Goal: Find specific page/section: Find specific page/section

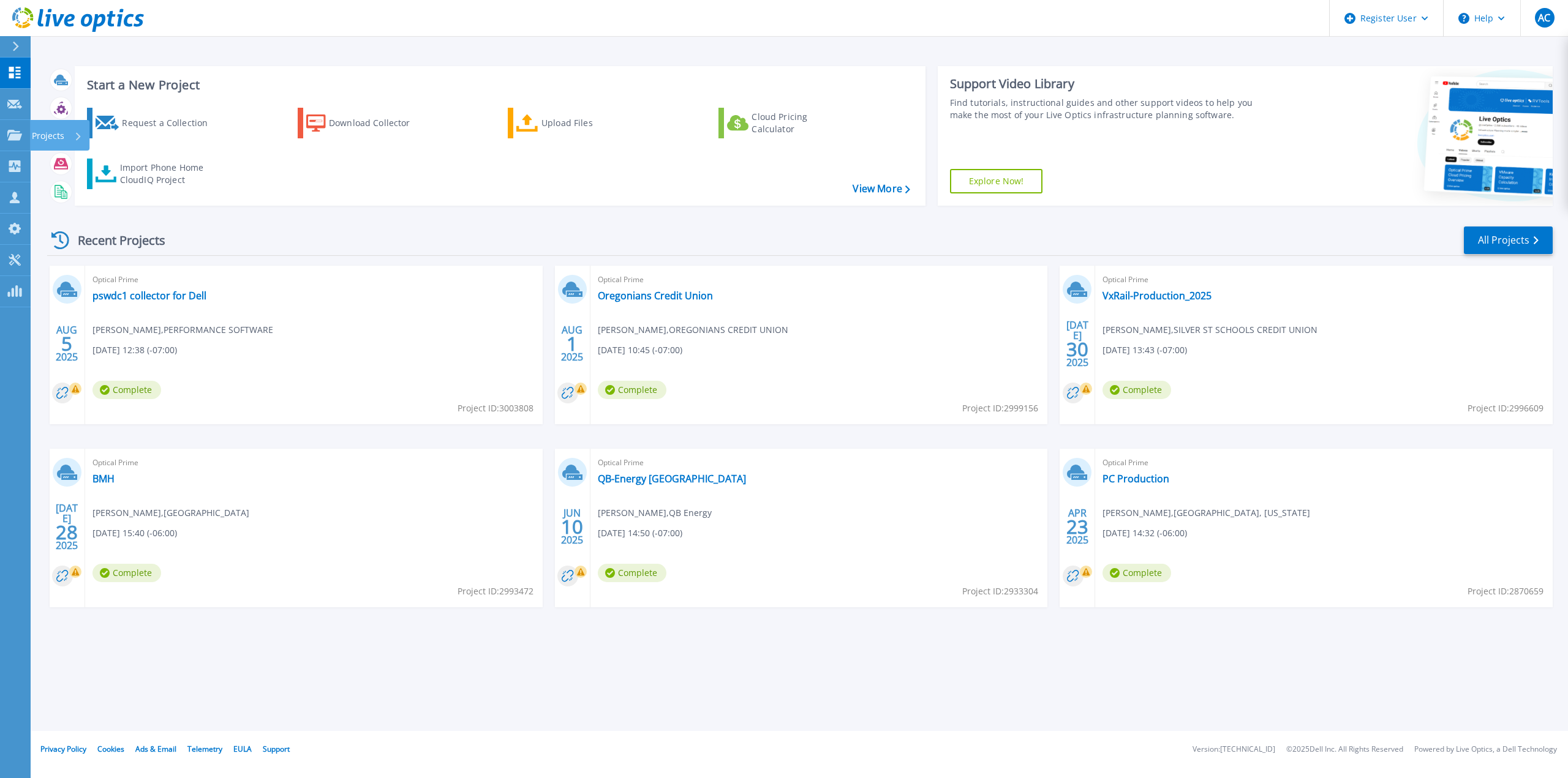
drag, startPoint x: 8, startPoint y: 133, endPoint x: 19, endPoint y: 156, distance: 25.5
click at [8, 133] on icon at bounding box center [15, 135] width 15 height 10
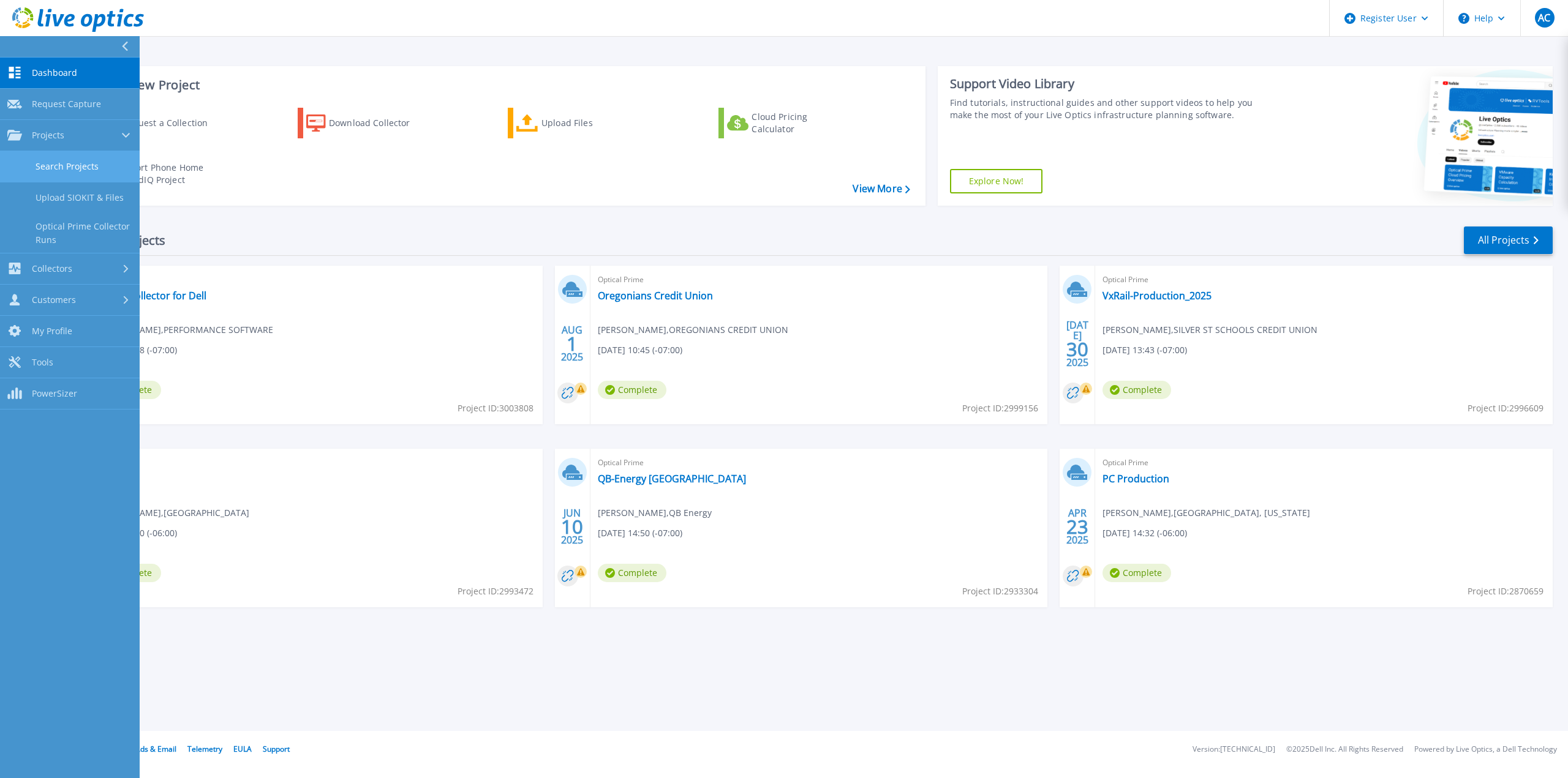
click at [43, 169] on link "Search Projects" at bounding box center [70, 167] width 140 height 31
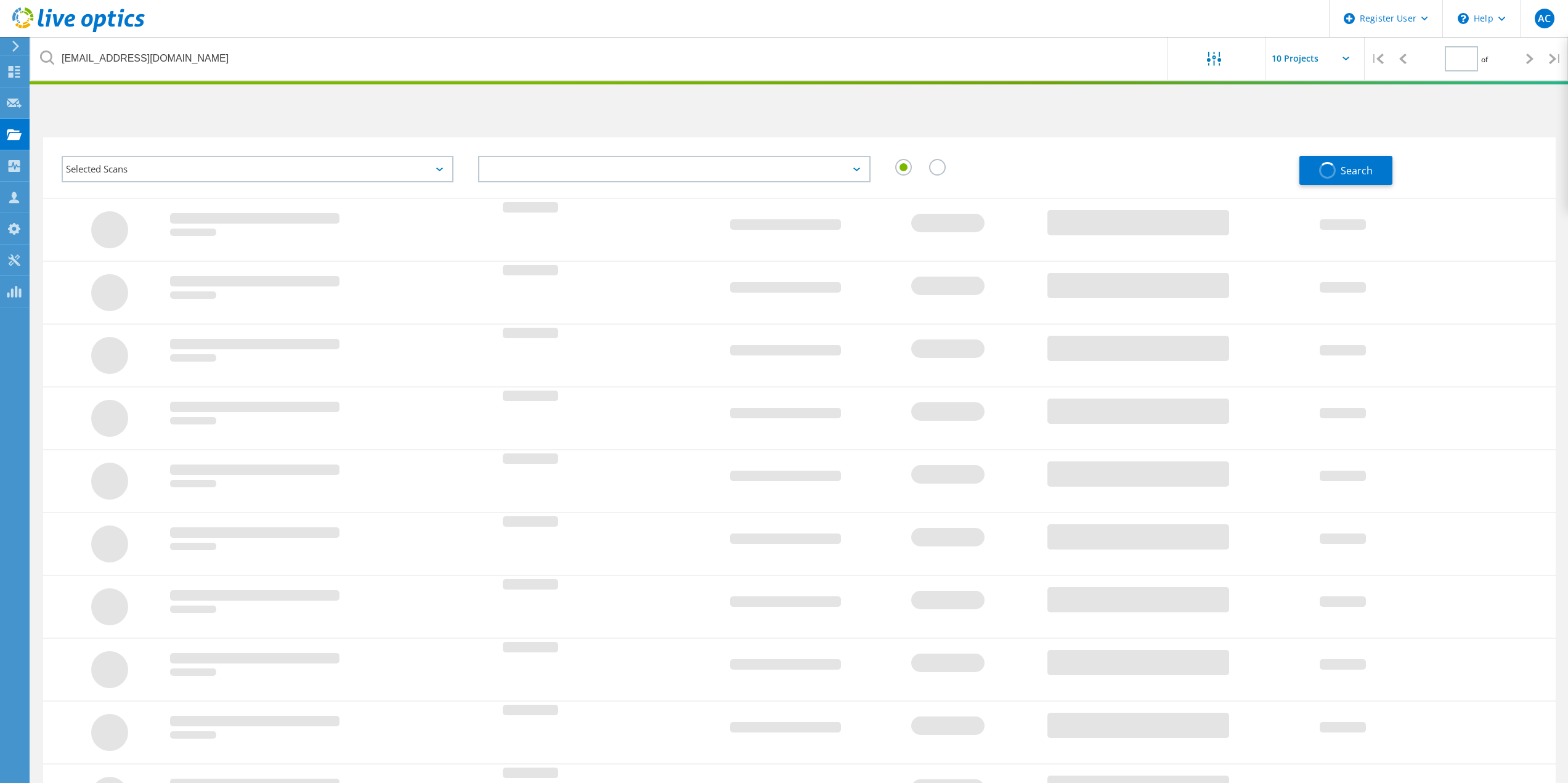
type input "1"
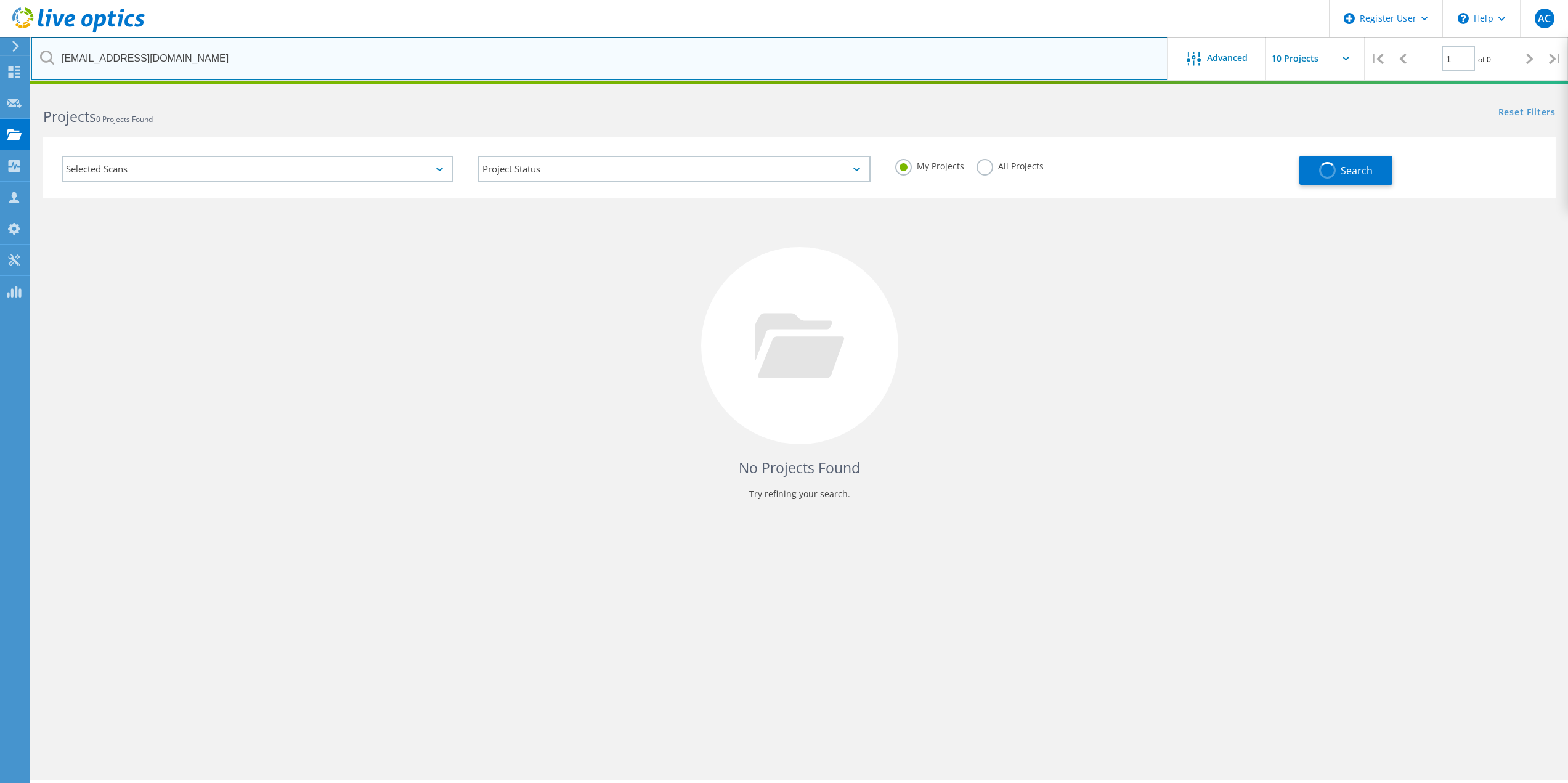
click at [149, 56] on input "[EMAIL_ADDRESS][DOMAIN_NAME]" at bounding box center [599, 58] width 1138 height 43
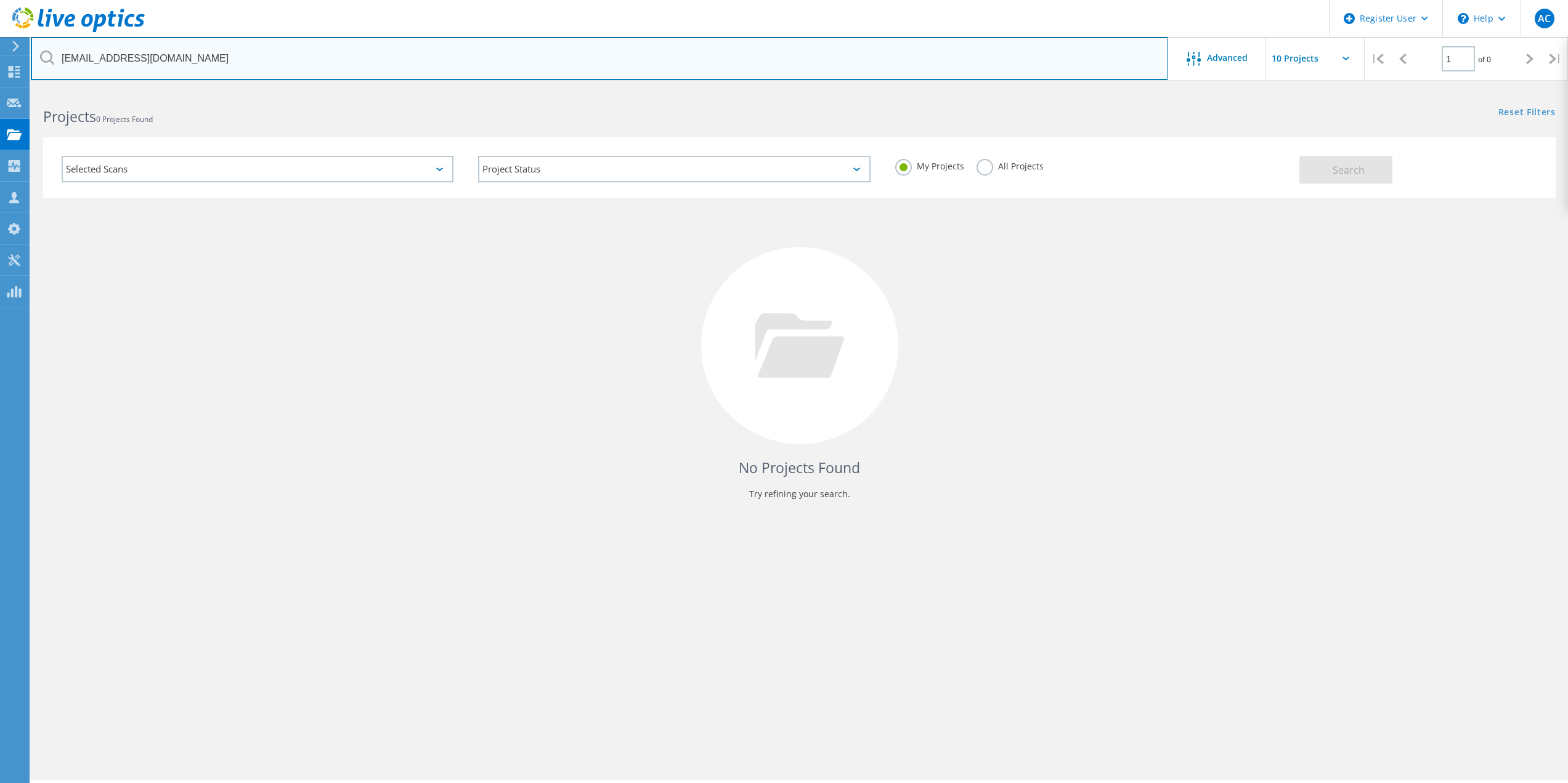
click at [149, 56] on input "[EMAIL_ADDRESS][DOMAIN_NAME]" at bounding box center [599, 58] width 1138 height 43
paste input "[PERSON_NAME] <[EMAIL_ADDRESS][DOMAIN_NAME]>"
type input "[EMAIL_ADDRESS][DOMAIN_NAME]"
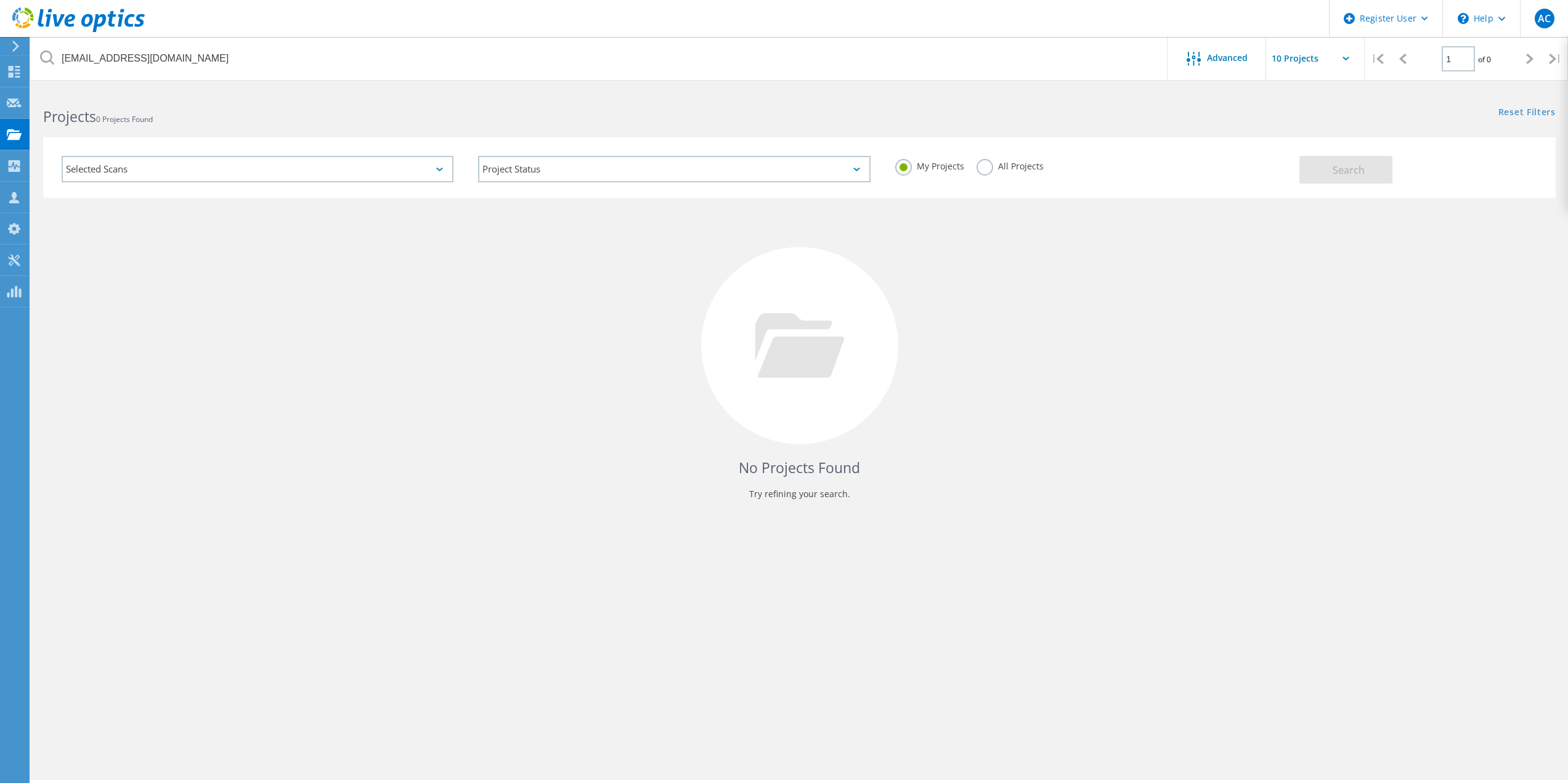
click at [987, 159] on label "All Projects" at bounding box center [1010, 165] width 67 height 12
click at [0, 0] on input "All Projects" at bounding box center [0, 0] width 0 height 0
click at [1368, 158] on button "Search" at bounding box center [1346, 170] width 93 height 28
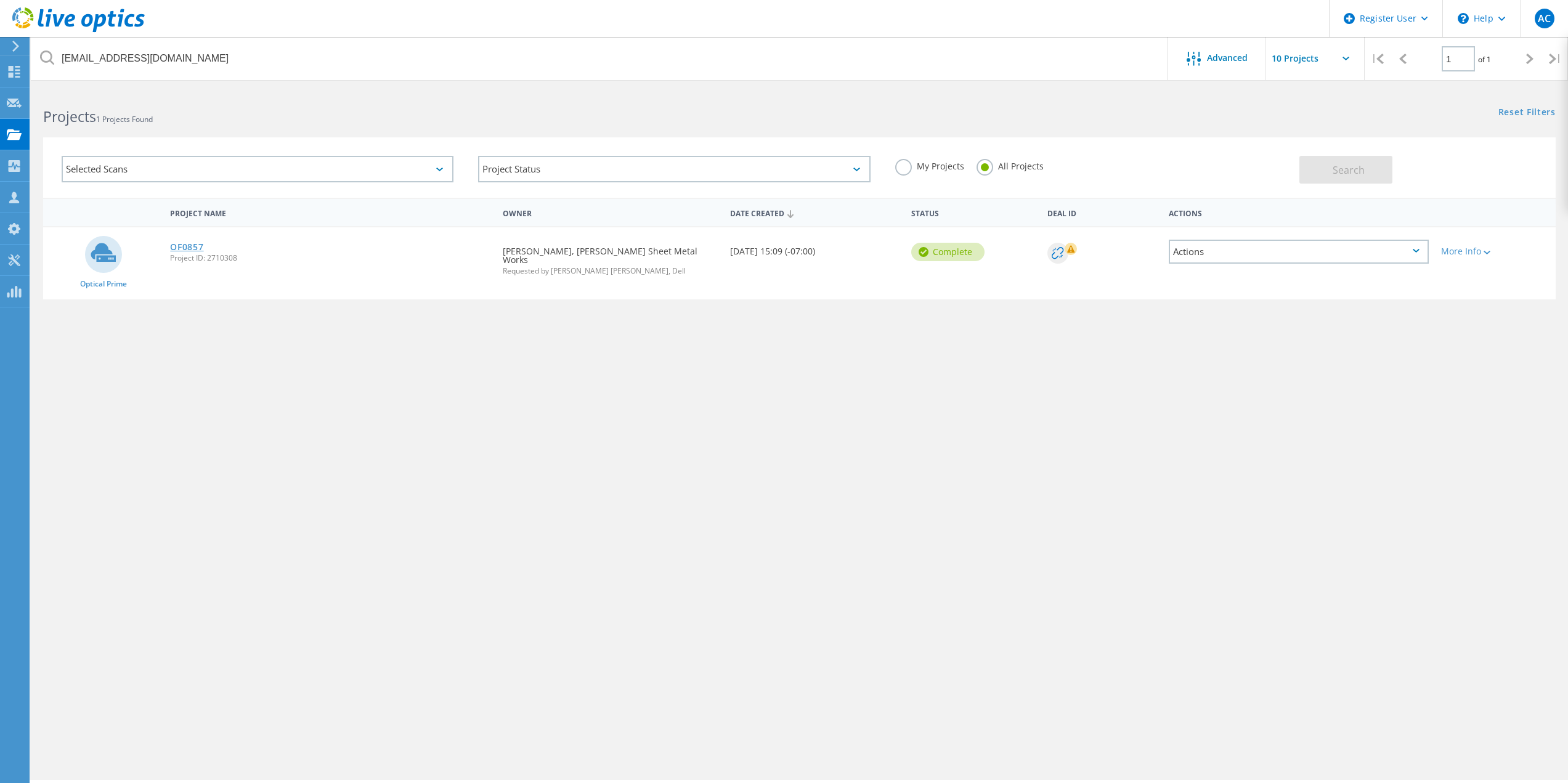
click at [177, 245] on link "OF0857" at bounding box center [187, 247] width 33 height 8
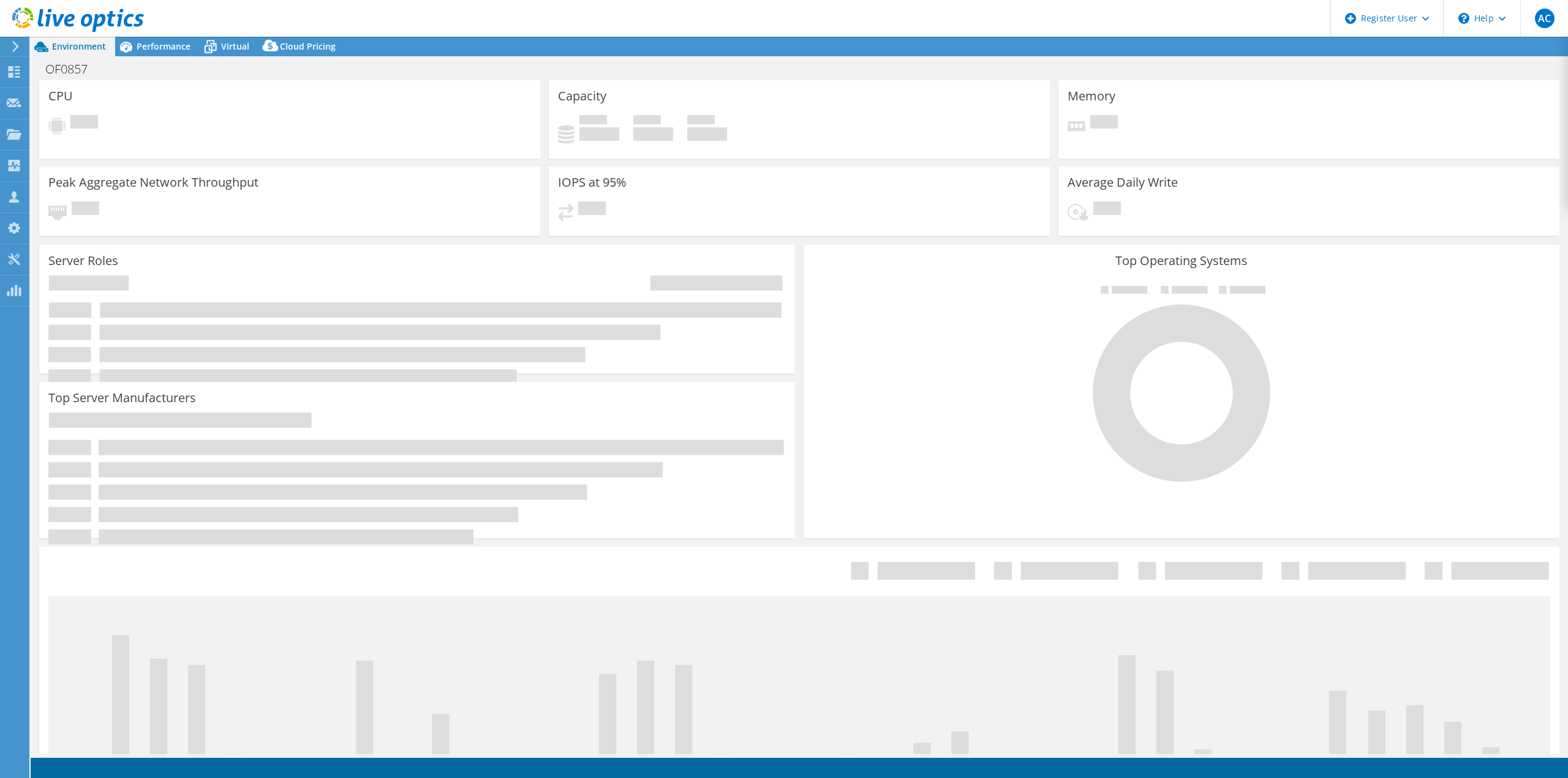
select select "USWest"
select select "USD"
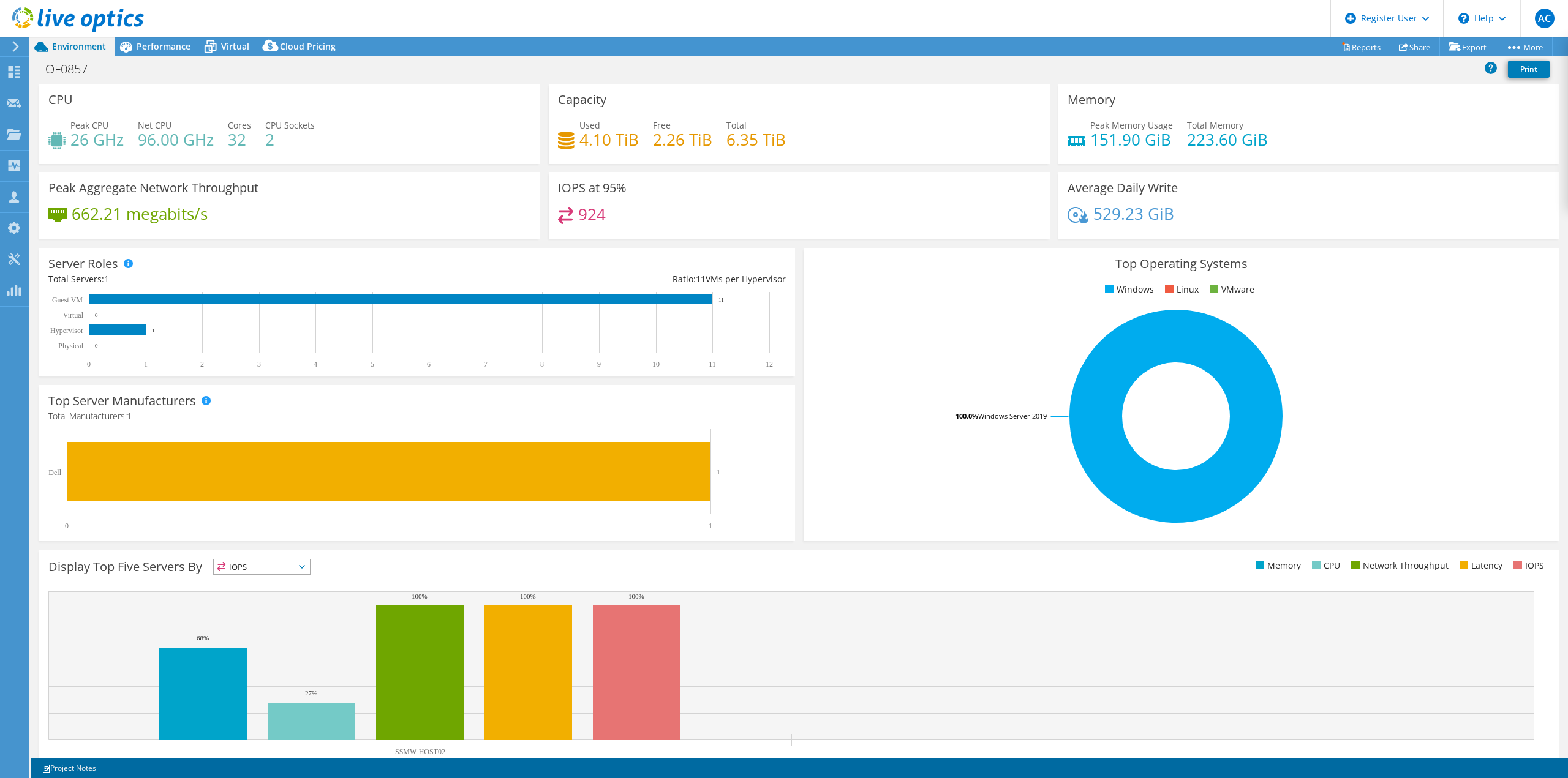
click at [853, 596] on rect at bounding box center [791, 665] width 1486 height 149
